Goal: Navigation & Orientation: Find specific page/section

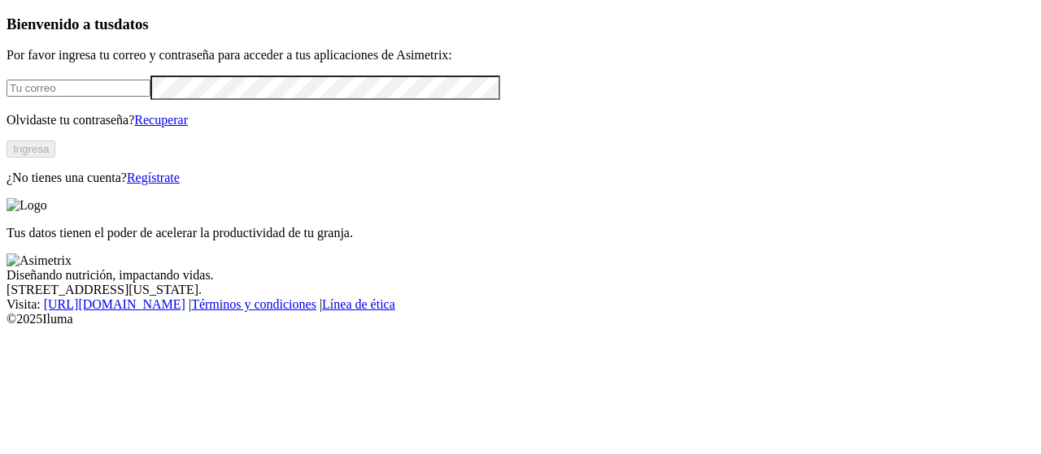
type input "[EMAIL_ADDRESS][PERSON_NAME][DOMAIN_NAME]"
click at [55, 158] on button "Ingresa" at bounding box center [31, 149] width 49 height 17
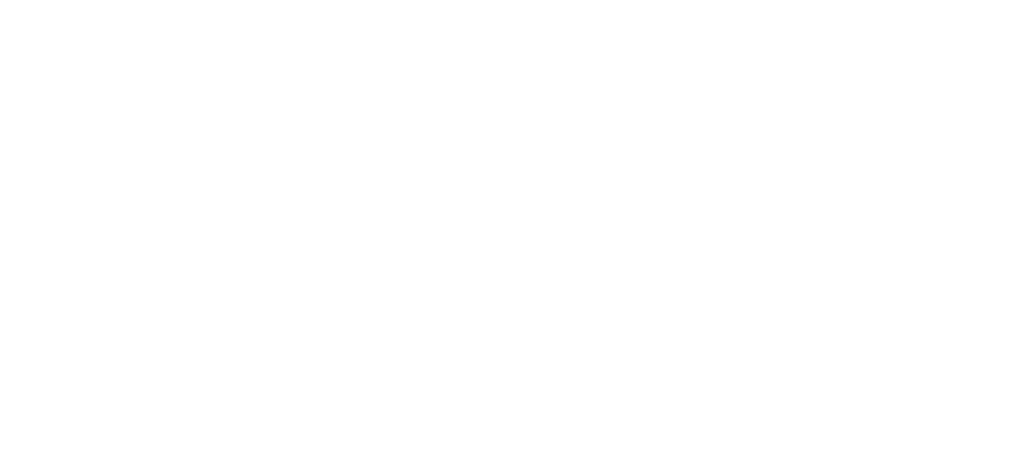
scroll to position [161, 0]
